Goal: Task Accomplishment & Management: Manage account settings

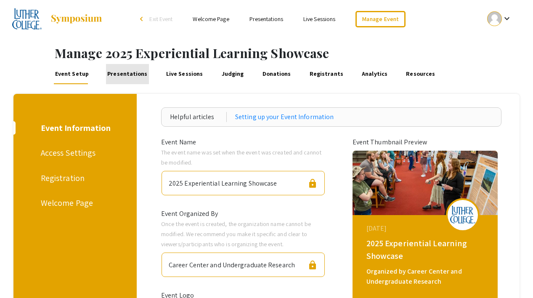
click at [132, 76] on link "Presentations" at bounding box center [127, 74] width 43 height 20
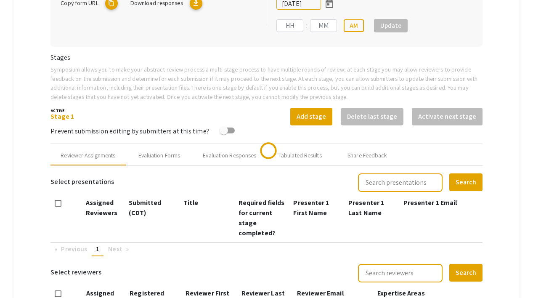
scroll to position [301, 0]
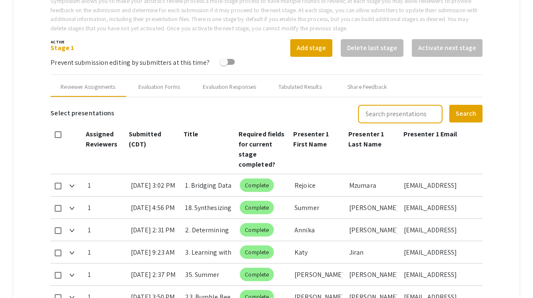
type input "[DATE]"
type input "11"
type input "59"
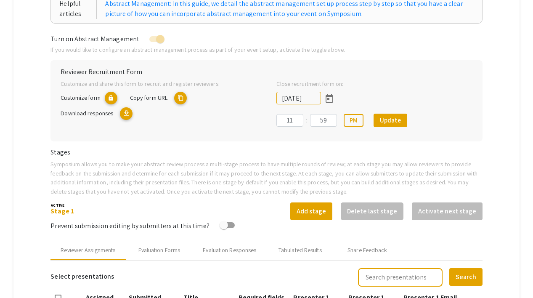
scroll to position [0, 0]
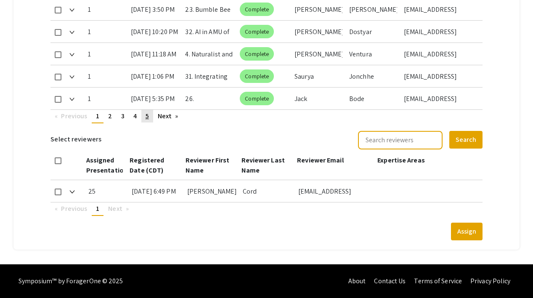
click at [148, 114] on span "5" at bounding box center [146, 115] width 3 height 9
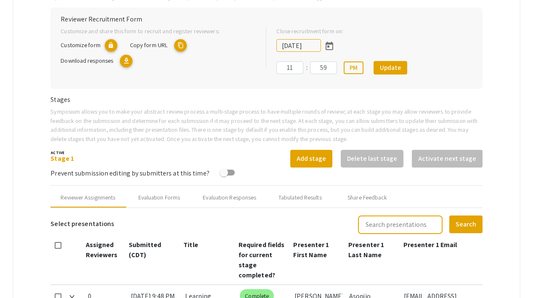
scroll to position [40, 0]
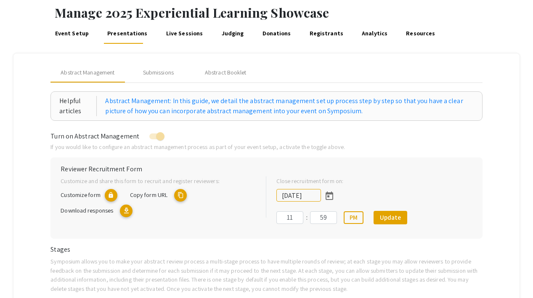
click at [81, 32] on link "Event Setup" at bounding box center [72, 34] width 36 height 20
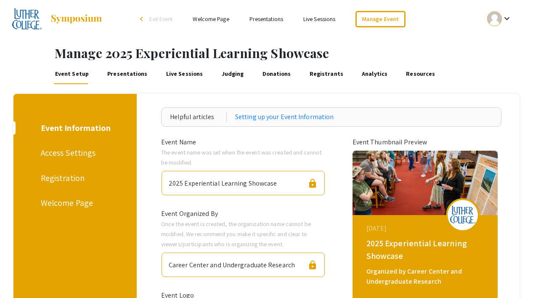
click at [261, 16] on link "Presentations" at bounding box center [266, 19] width 34 height 8
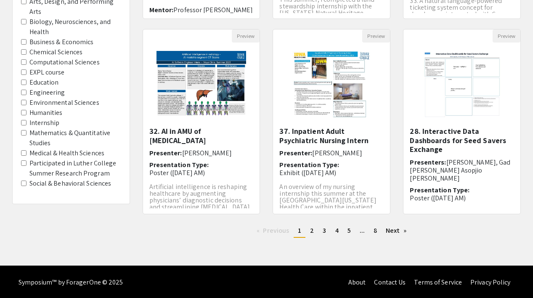
scroll to position [259, 0]
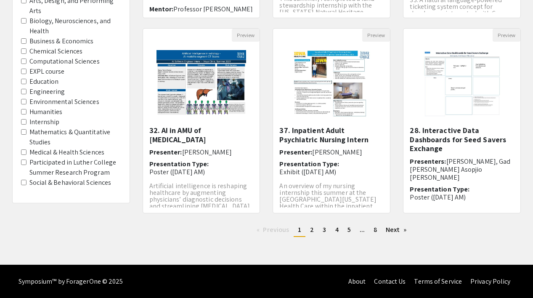
click at [49, 164] on label "Participated in Luther College Summer Research Program" at bounding box center [75, 167] width 92 height 20
click at [26, 164] on Program "Participated in Luther College Summer Research Program" at bounding box center [23, 161] width 5 height 5
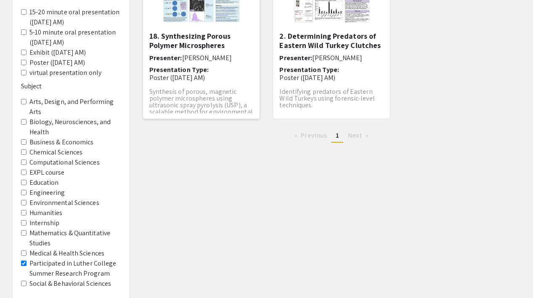
scroll to position [172, 0]
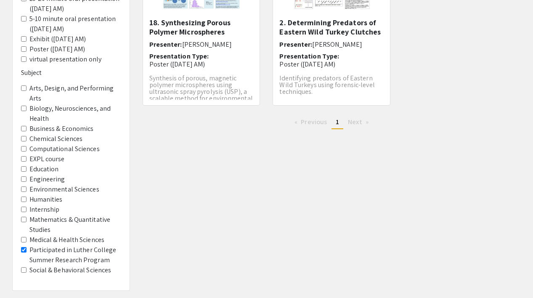
click at [26, 249] on span "Participated in Luther College Summer Research Program" at bounding box center [71, 255] width 100 height 20
click at [24, 249] on Program "Participated in Luther College Summer Research Program" at bounding box center [23, 249] width 5 height 5
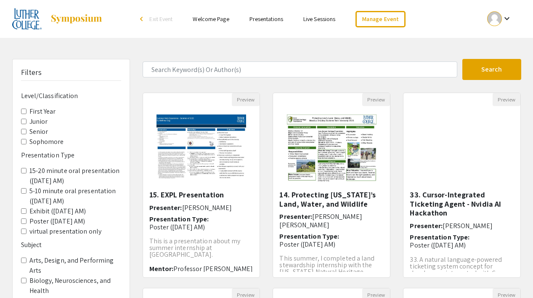
click at [266, 15] on link "Presentations" at bounding box center [266, 19] width 34 height 8
click at [264, 20] on link "Presentations" at bounding box center [266, 19] width 40 height 8
click at [394, 17] on link "Manage Event" at bounding box center [384, 19] width 50 height 16
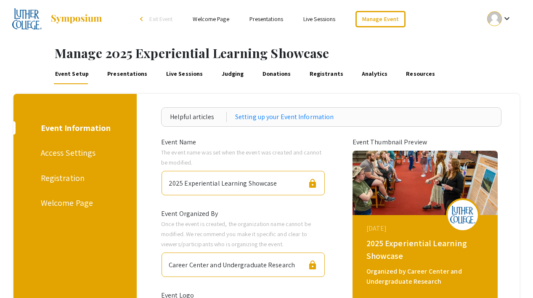
click at [135, 76] on link "Presentations" at bounding box center [127, 74] width 43 height 20
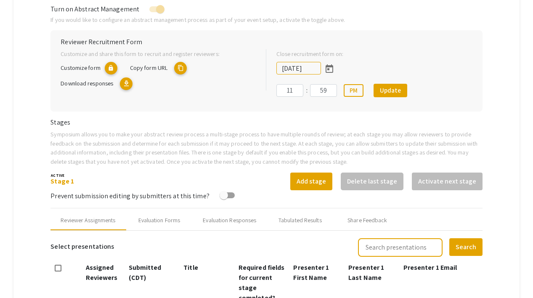
scroll to position [158, 0]
